Goal: Task Accomplishment & Management: Manage account settings

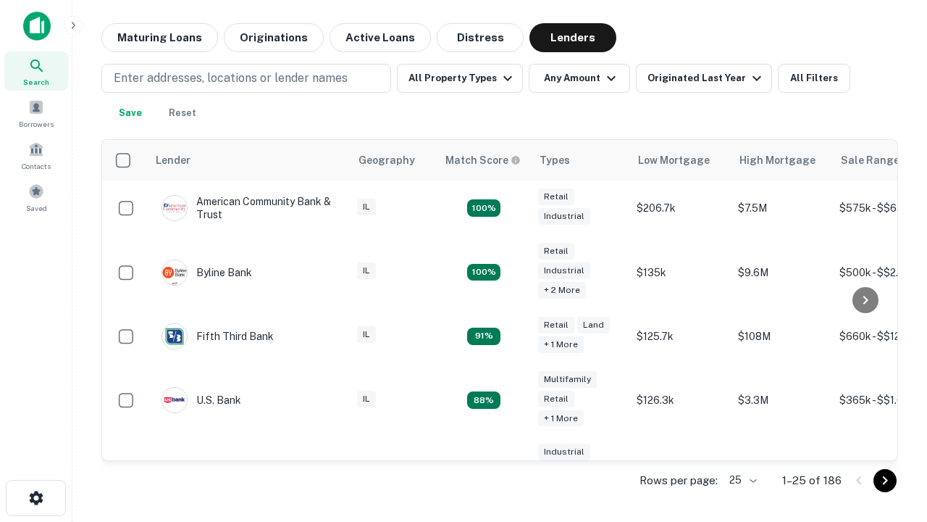
click at [885, 480] on icon "Go to next page" at bounding box center [885, 480] width 17 height 17
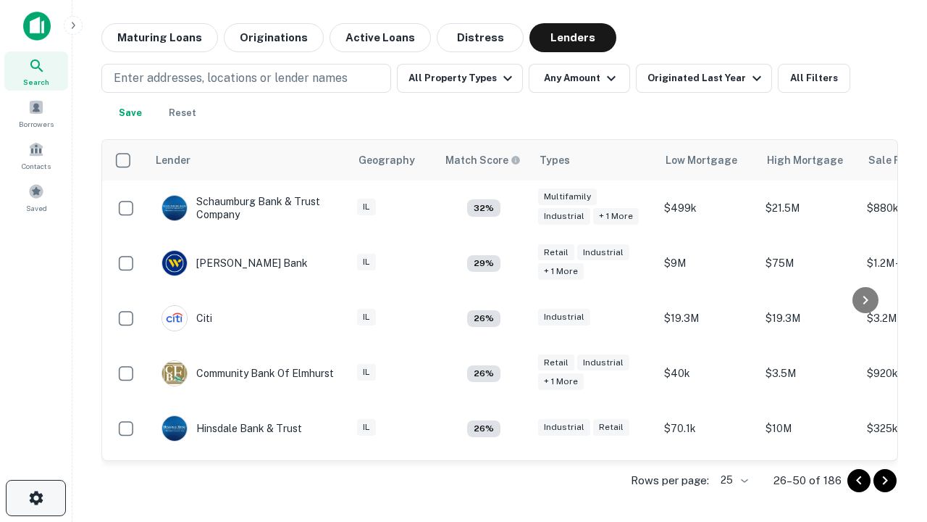
click at [36, 498] on icon "button" at bounding box center [36, 497] width 17 height 17
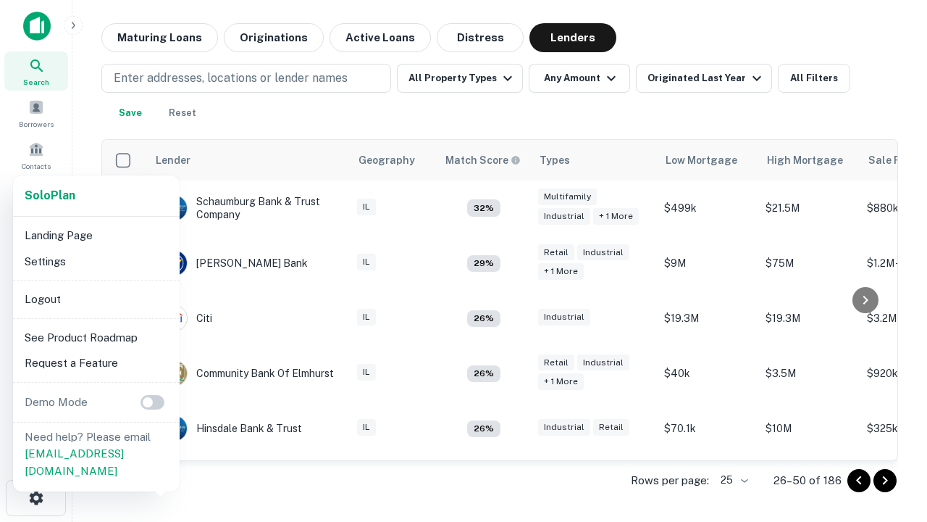
click at [96, 298] on li "Logout" at bounding box center [96, 299] width 155 height 26
